Goal: Task Accomplishment & Management: Use online tool/utility

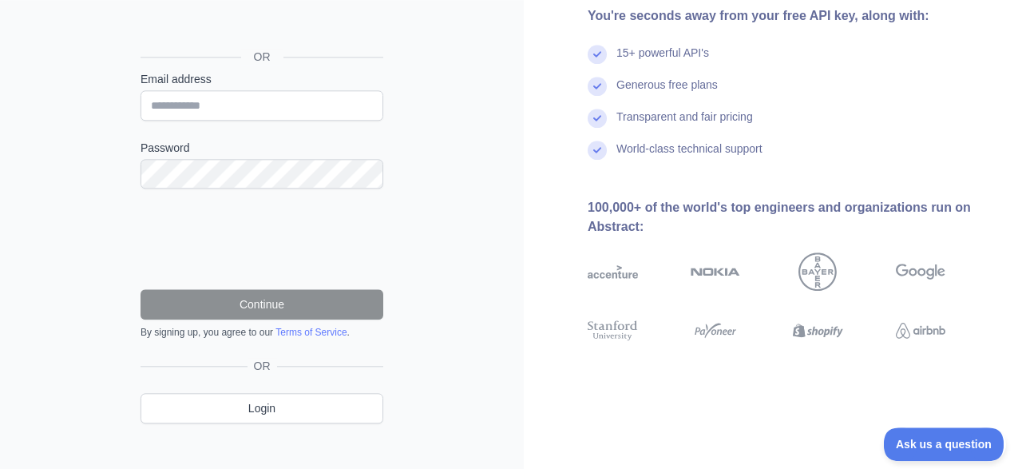
scroll to position [166, 0]
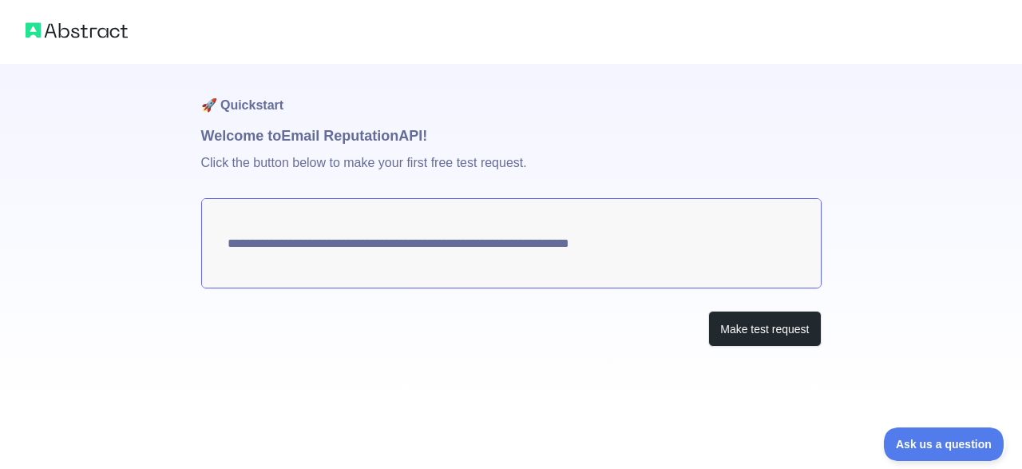
click at [367, 139] on h1 "Welcome to Email Reputation API!" at bounding box center [511, 136] width 620 height 22
click at [635, 247] on textarea "**********" at bounding box center [511, 243] width 620 height 90
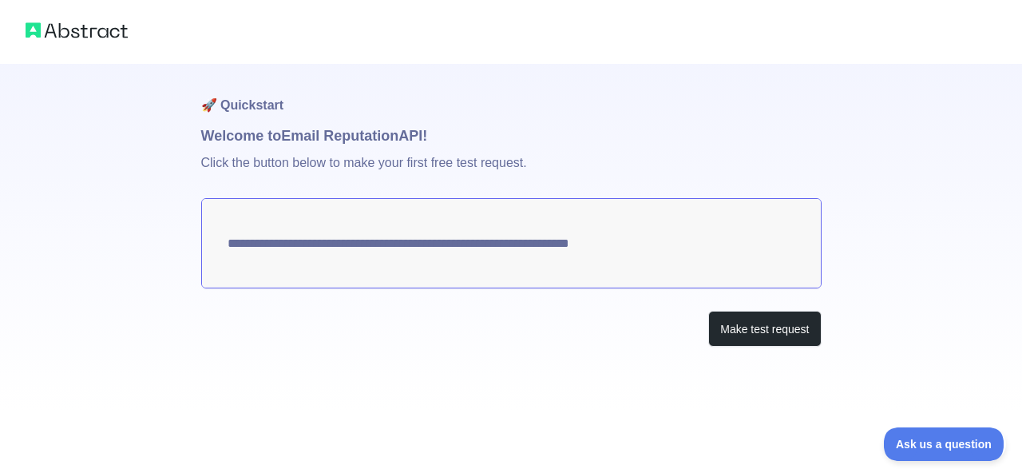
click at [635, 247] on textarea "**********" at bounding box center [511, 243] width 620 height 90
click at [737, 326] on button "Make test request" at bounding box center [764, 329] width 113 height 36
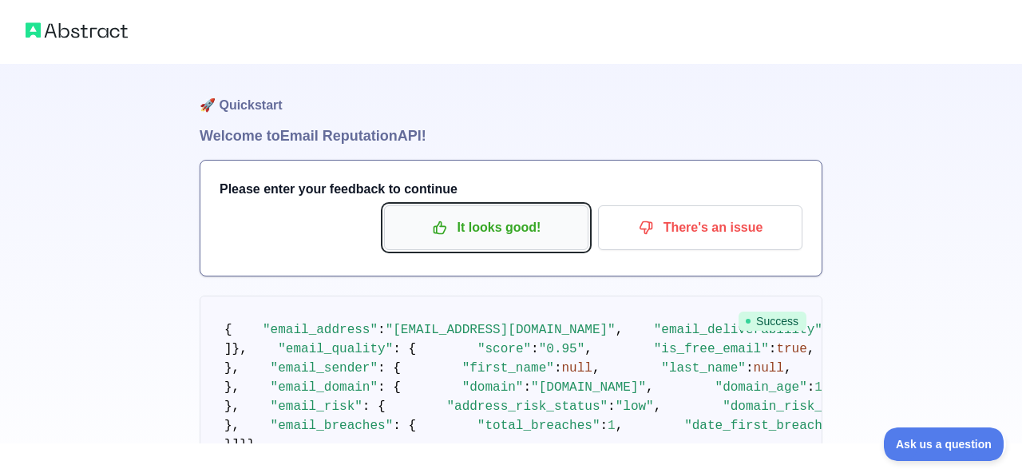
click at [497, 239] on p "It looks good!" at bounding box center [486, 227] width 180 height 27
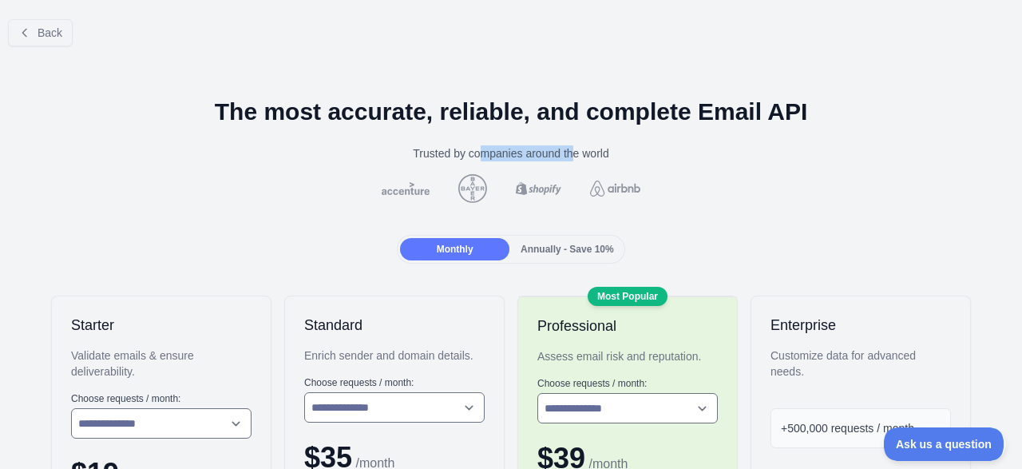
drag, startPoint x: 483, startPoint y: 156, endPoint x: 598, endPoint y: 164, distance: 115.3
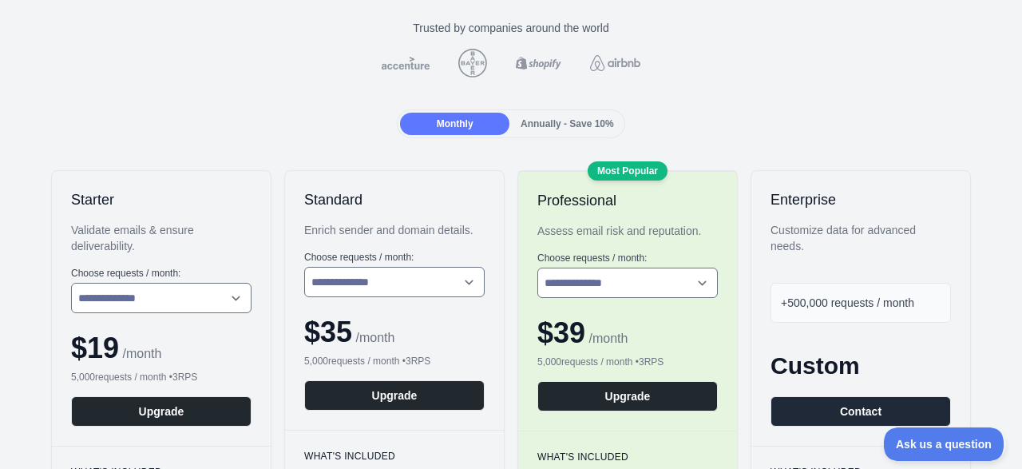
scroll to position [126, 0]
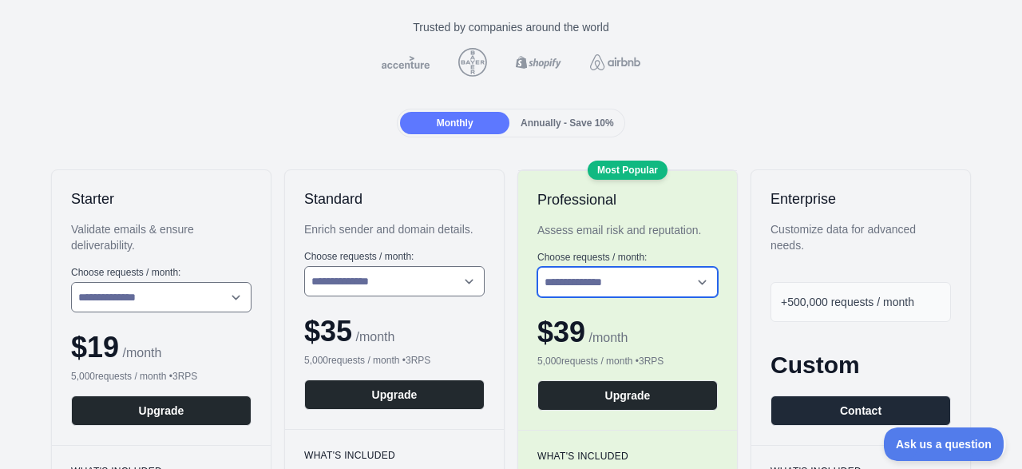
select select "*"
click option "**********" at bounding box center [0, 0] width 0 height 0
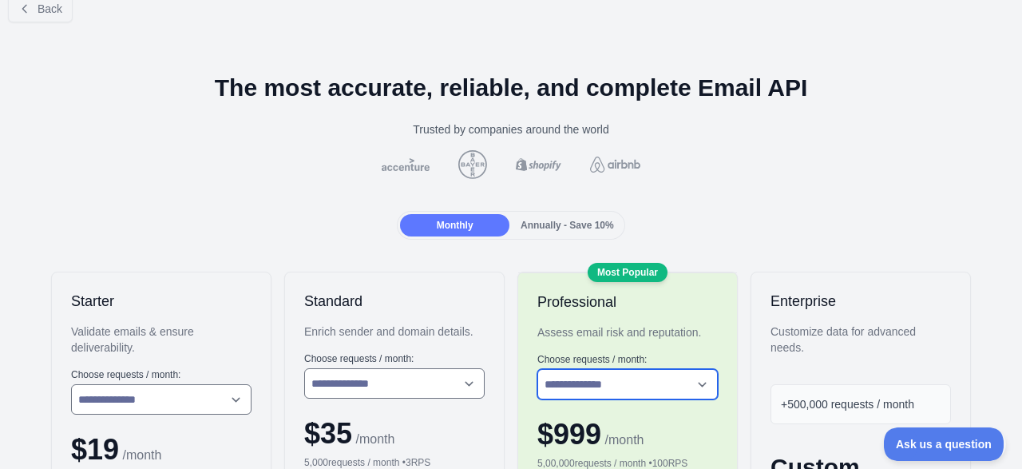
scroll to position [0, 0]
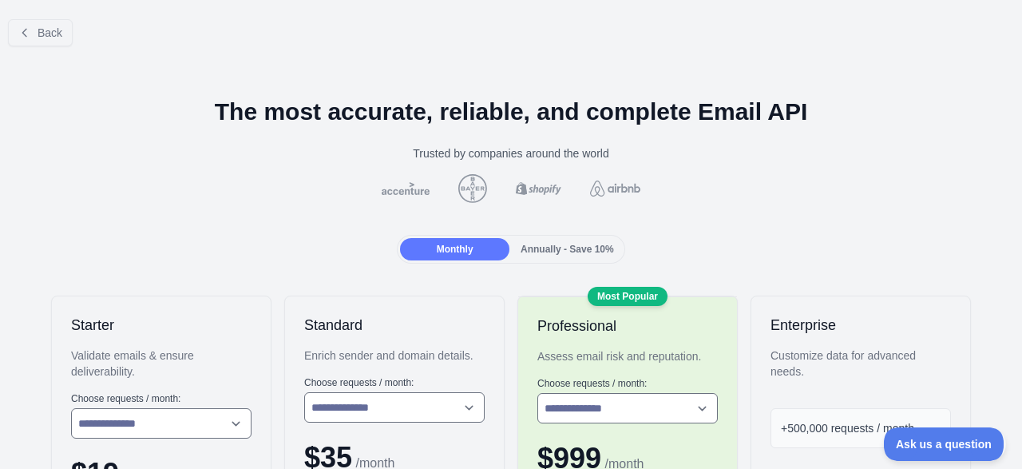
click at [31, 46] on div "Back" at bounding box center [511, 32] width 1022 height 53
click at [31, 33] on button "Back" at bounding box center [40, 32] width 65 height 27
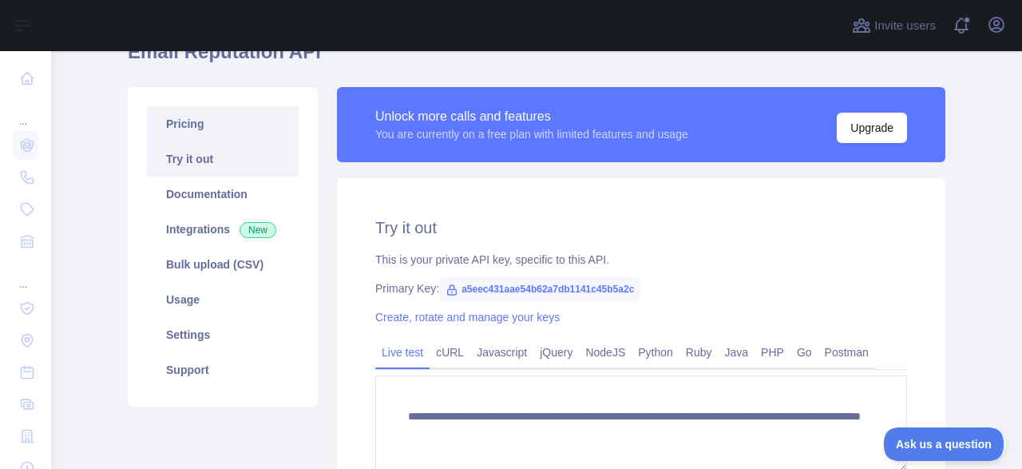
scroll to position [83, 0]
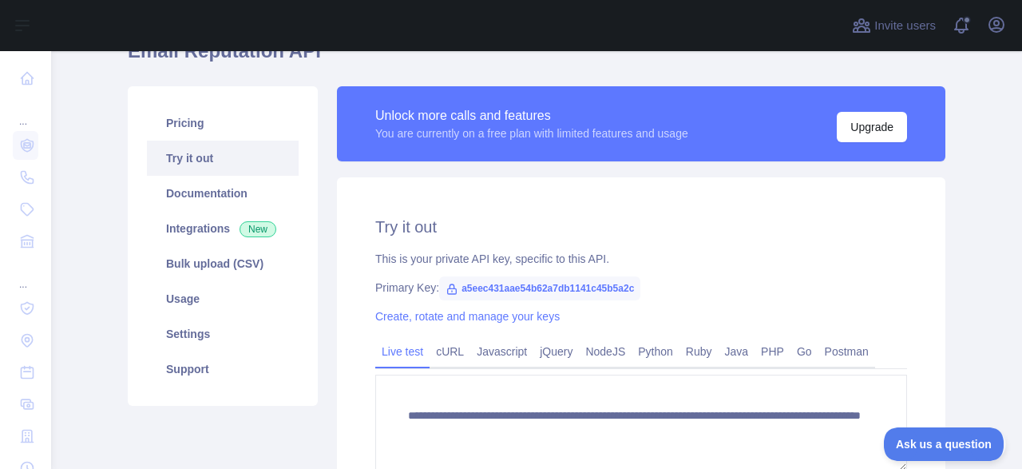
click at [481, 292] on span "a5eec431aae54b62a7db1141c45b5a2c" at bounding box center [539, 288] width 201 height 24
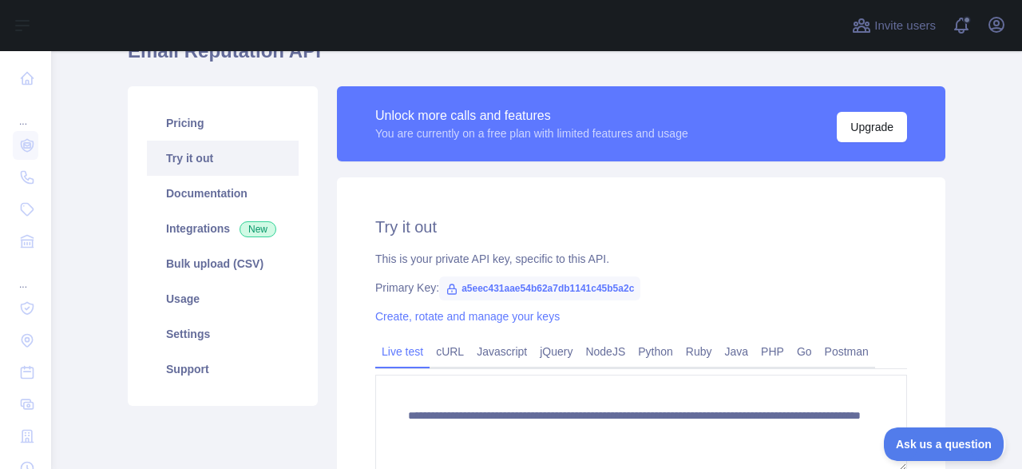
click at [481, 292] on span "a5eec431aae54b62a7db1141c45b5a2c" at bounding box center [539, 288] width 201 height 24
copy span "a5eec431aae54b62a7db1141c45b5a2c"
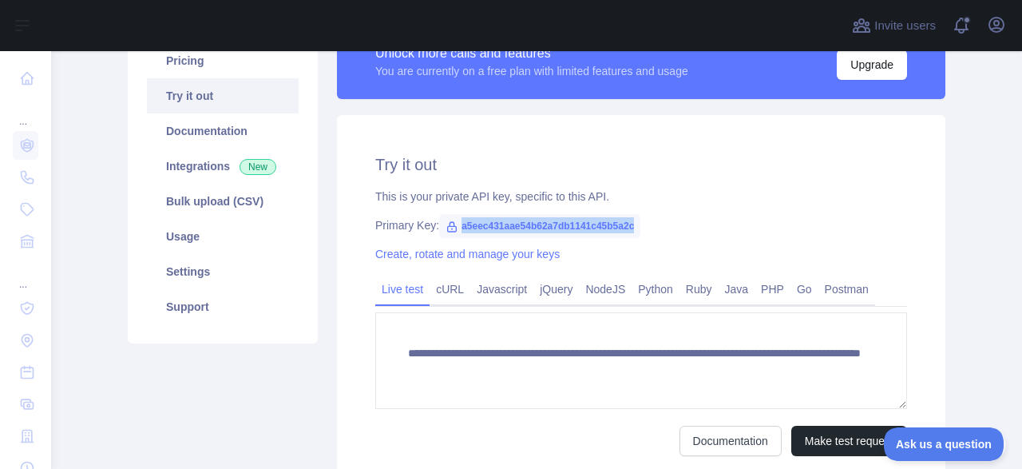
scroll to position [147, 0]
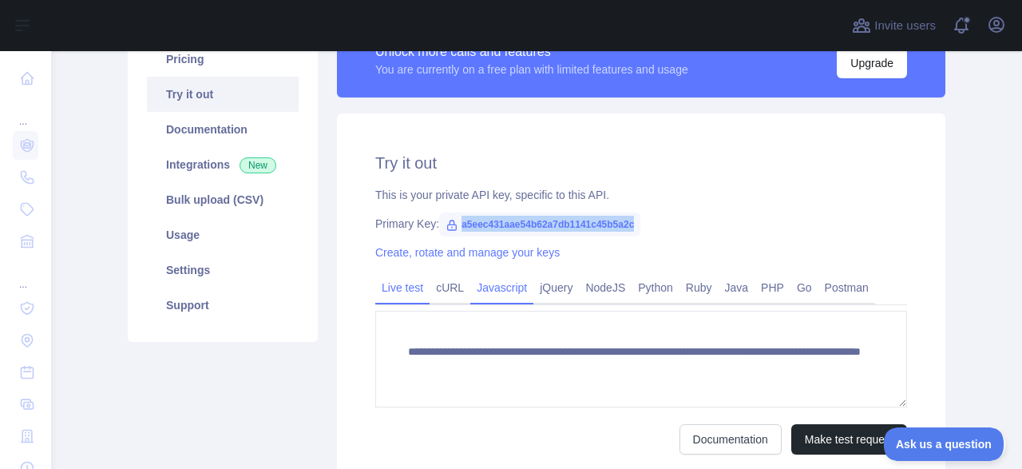
click at [505, 283] on link "Javascript" at bounding box center [501, 288] width 63 height 26
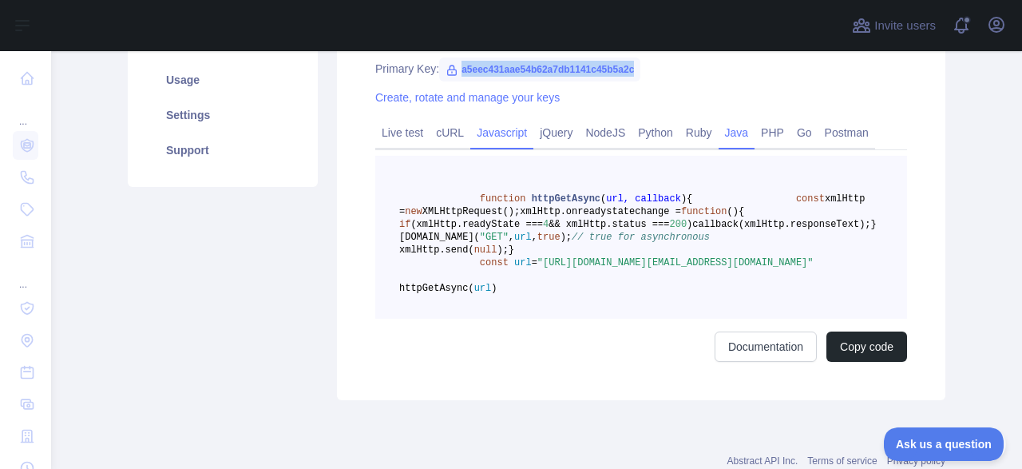
scroll to position [301, 0]
click at [572, 64] on span "a5eec431aae54b62a7db1141c45b5a2c" at bounding box center [539, 70] width 201 height 24
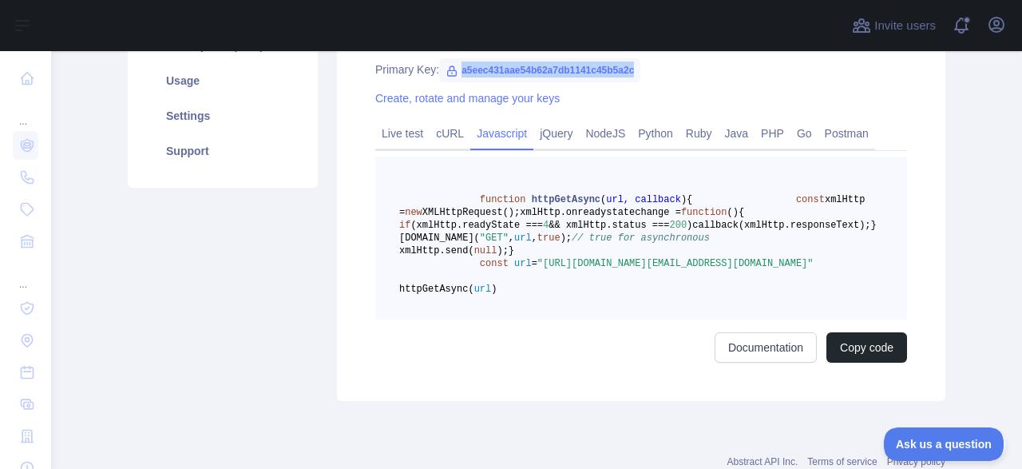
copy span "a5eec431aae54b62a7db1141c45b5a2c"
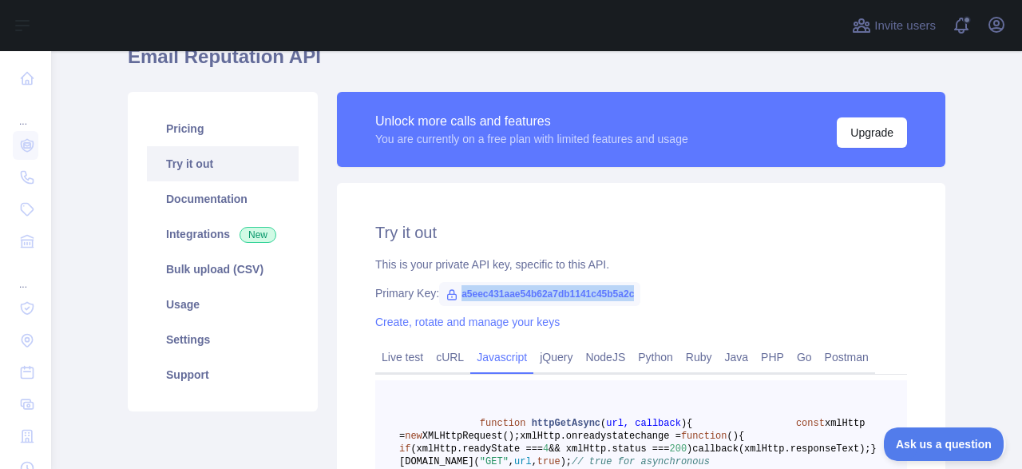
scroll to position [85, 0]
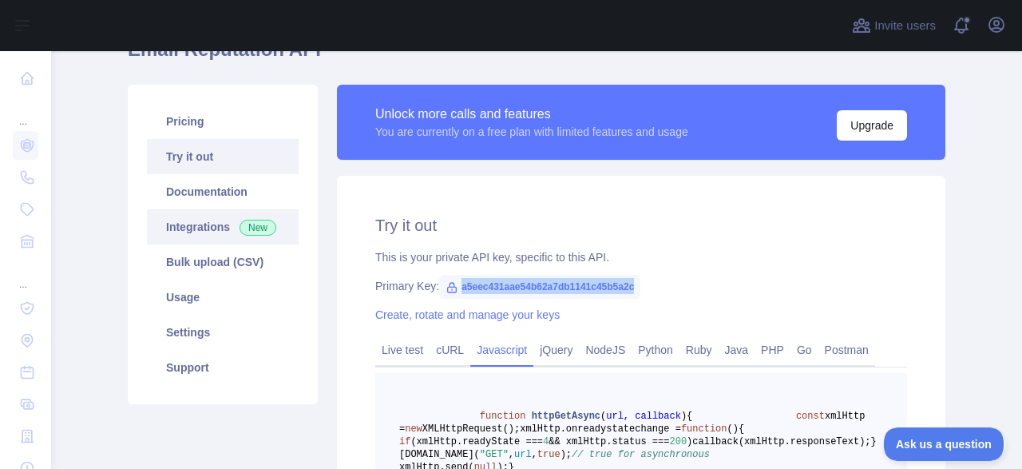
click at [225, 220] on link "Integrations New" at bounding box center [223, 226] width 152 height 35
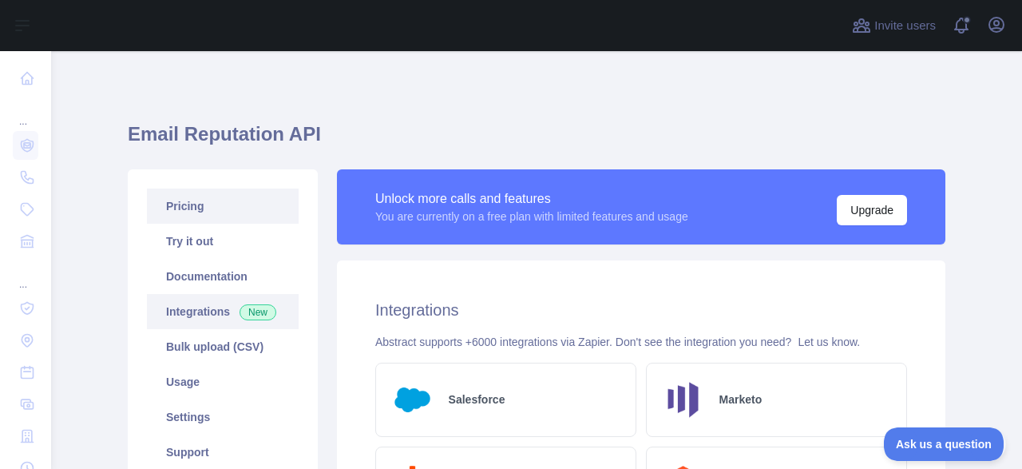
click at [228, 215] on link "Pricing" at bounding box center [223, 205] width 152 height 35
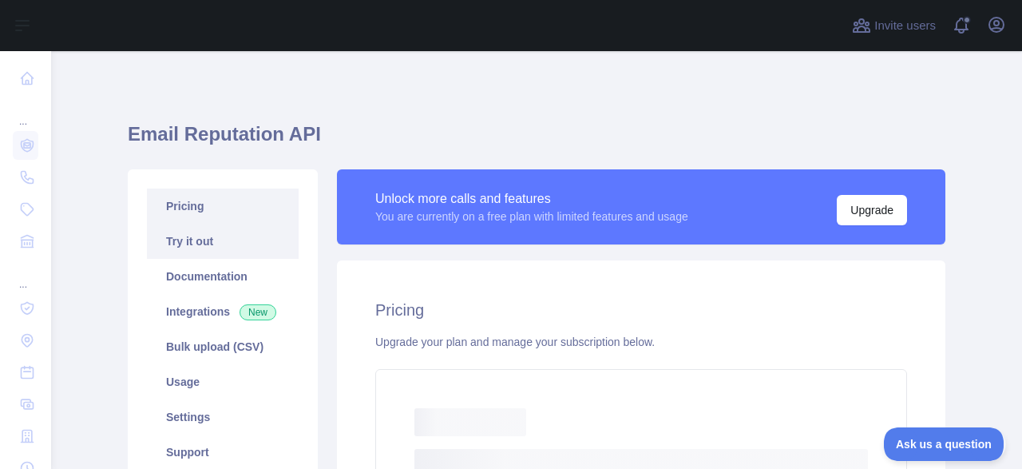
click at [228, 254] on link "Try it out" at bounding box center [223, 241] width 152 height 35
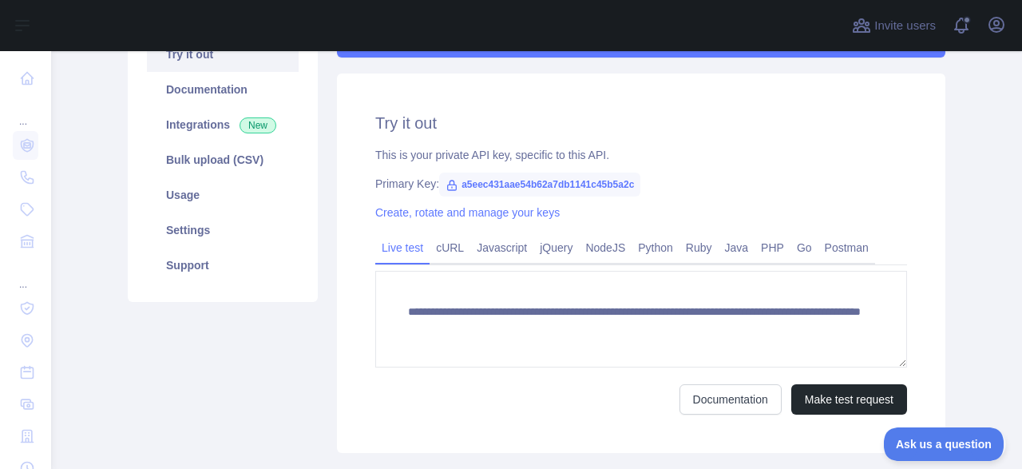
scroll to position [189, 0]
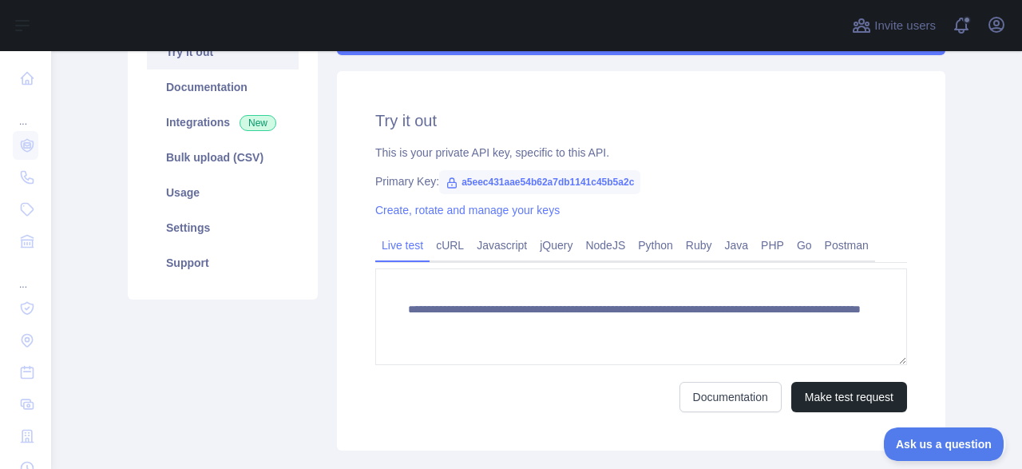
click at [516, 178] on span "a5eec431aae54b62a7db1141c45b5a2c" at bounding box center [539, 182] width 201 height 24
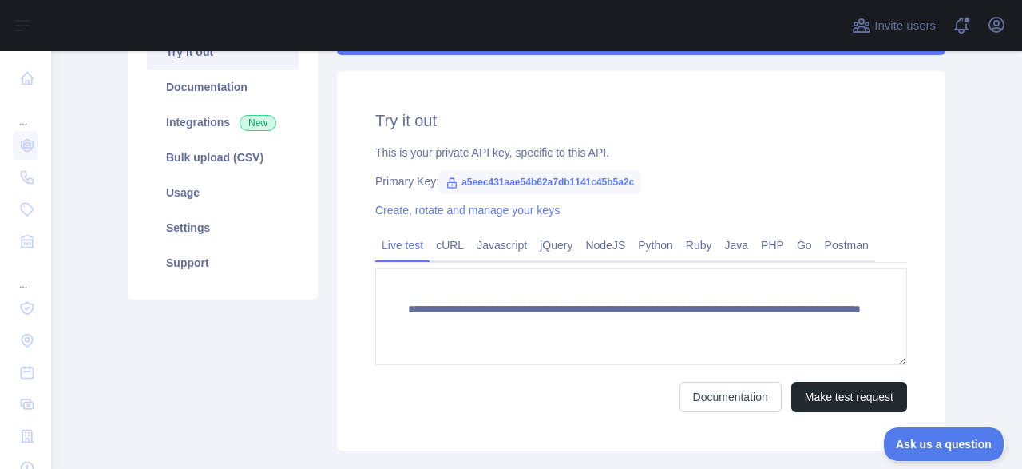
click at [516, 178] on span "a5eec431aae54b62a7db1141c45b5a2c" at bounding box center [539, 182] width 201 height 24
copy span "a5eec431aae54b62a7db1141c45b5a2c"
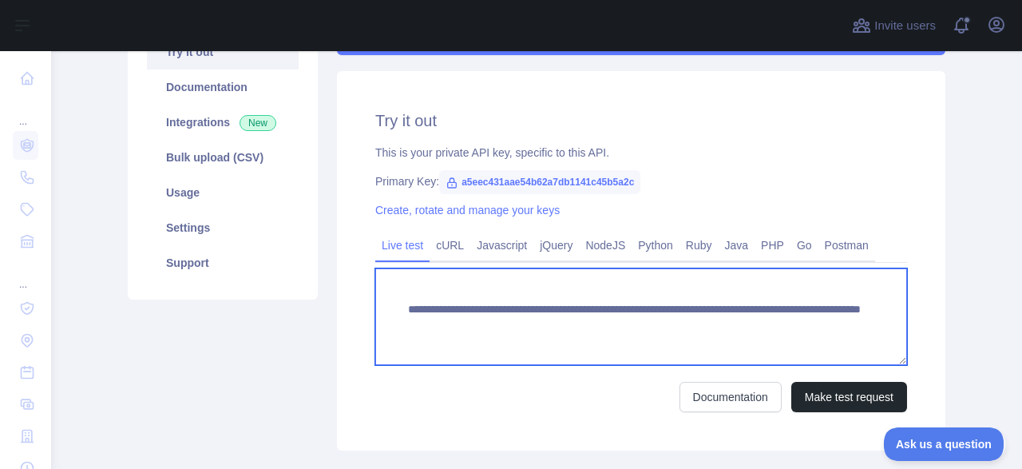
click at [566, 319] on textarea "**********" at bounding box center [641, 316] width 532 height 97
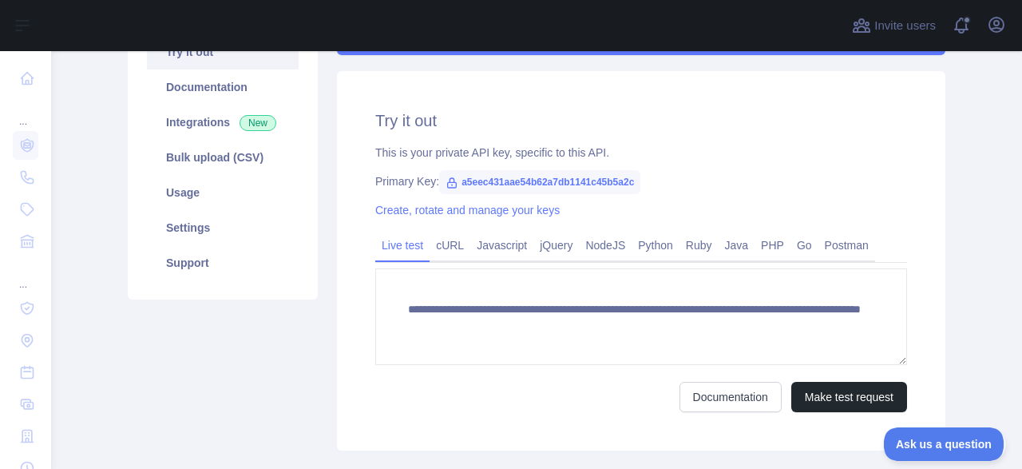
click at [586, 218] on div "Create, rotate and manage your keys" at bounding box center [641, 210] width 532 height 16
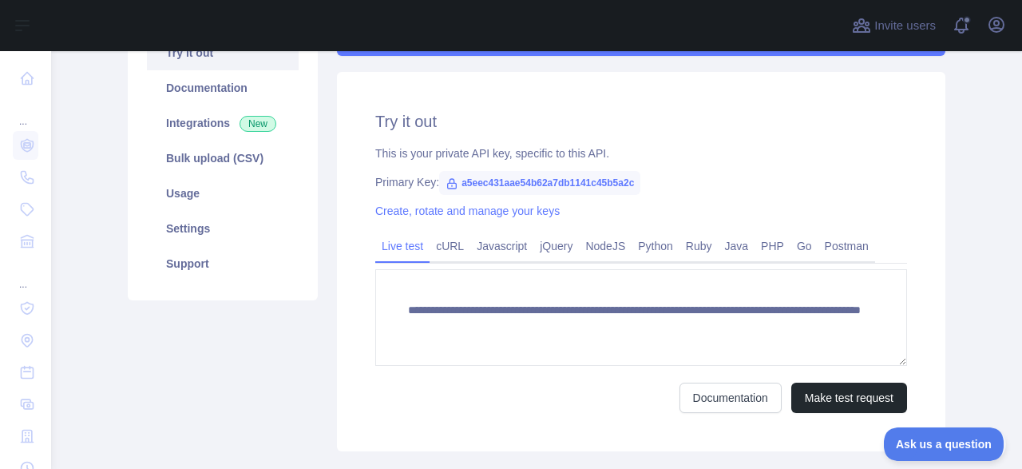
scroll to position [187, 0]
